Goal: Go to known website: Go to known website

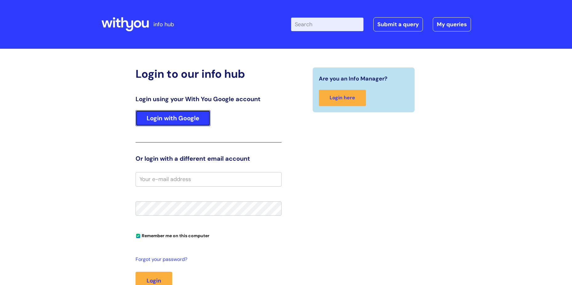
click at [155, 117] on link "Login with Google" at bounding box center [172, 118] width 75 height 16
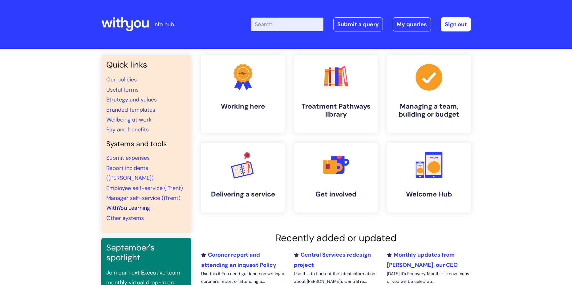
click at [123, 204] on link "WithYou Learning" at bounding box center [128, 207] width 44 height 7
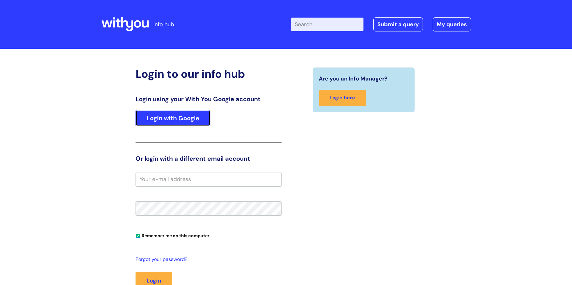
drag, startPoint x: 177, startPoint y: 114, endPoint x: 186, endPoint y: 115, distance: 8.7
click at [177, 114] on link "Login with Google" at bounding box center [172, 118] width 75 height 16
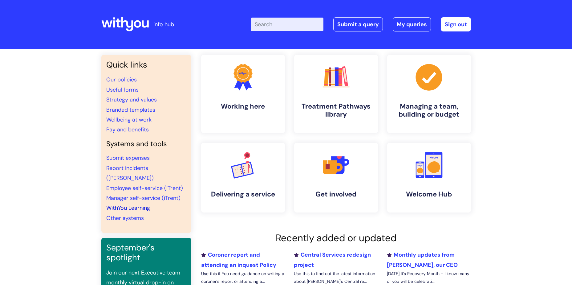
click at [130, 204] on link "WithYou Learning" at bounding box center [128, 207] width 44 height 7
